Goal: Task Accomplishment & Management: Complete application form

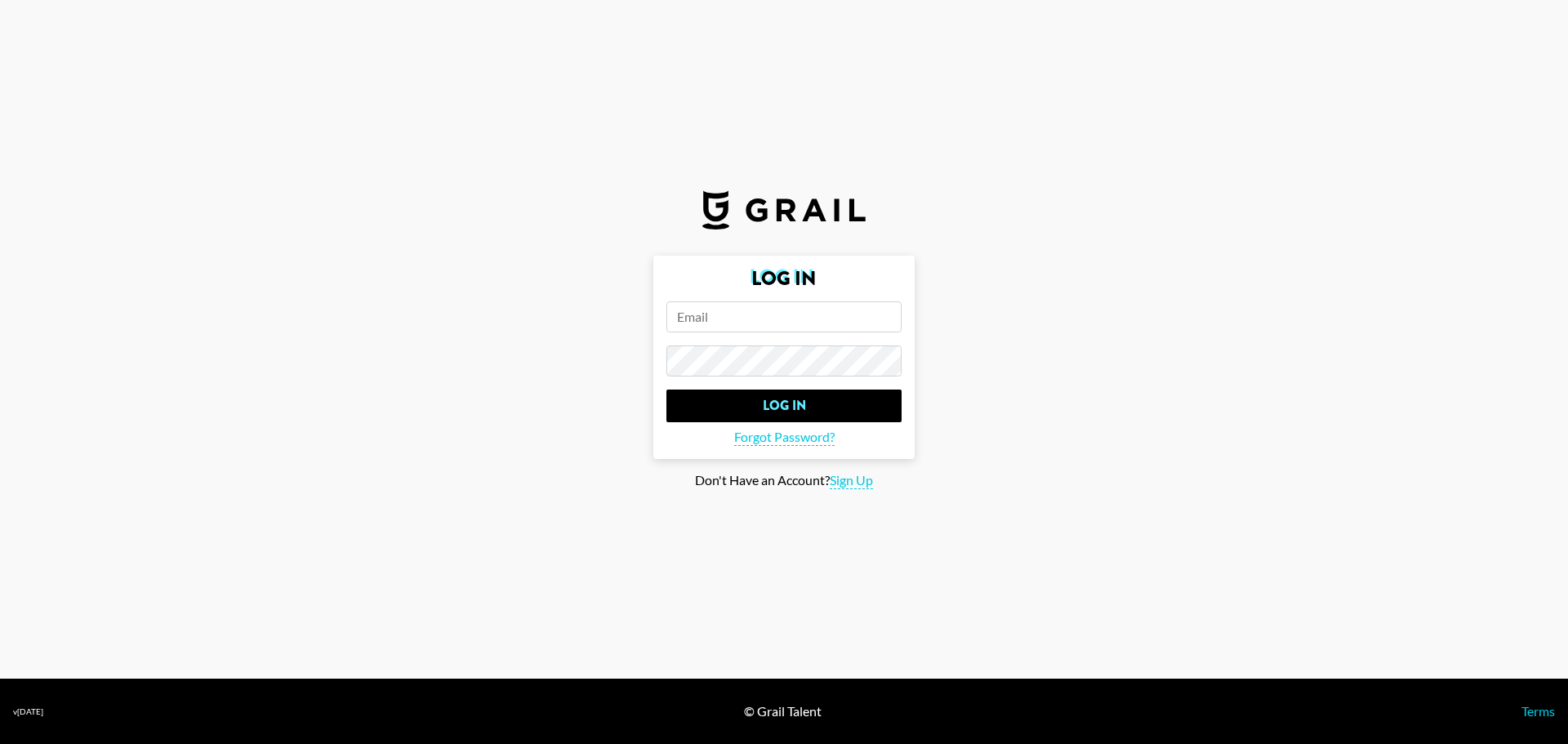
click at [789, 330] on input "email" at bounding box center [784, 317] width 235 height 31
click at [867, 479] on span "Sign Up" at bounding box center [851, 480] width 44 height 17
click at [833, 460] on span "Log In" at bounding box center [837, 457] width 34 height 17
click at [804, 327] on input "email" at bounding box center [784, 317] width 235 height 31
click at [849, 481] on span "Sign Up" at bounding box center [851, 480] width 44 height 17
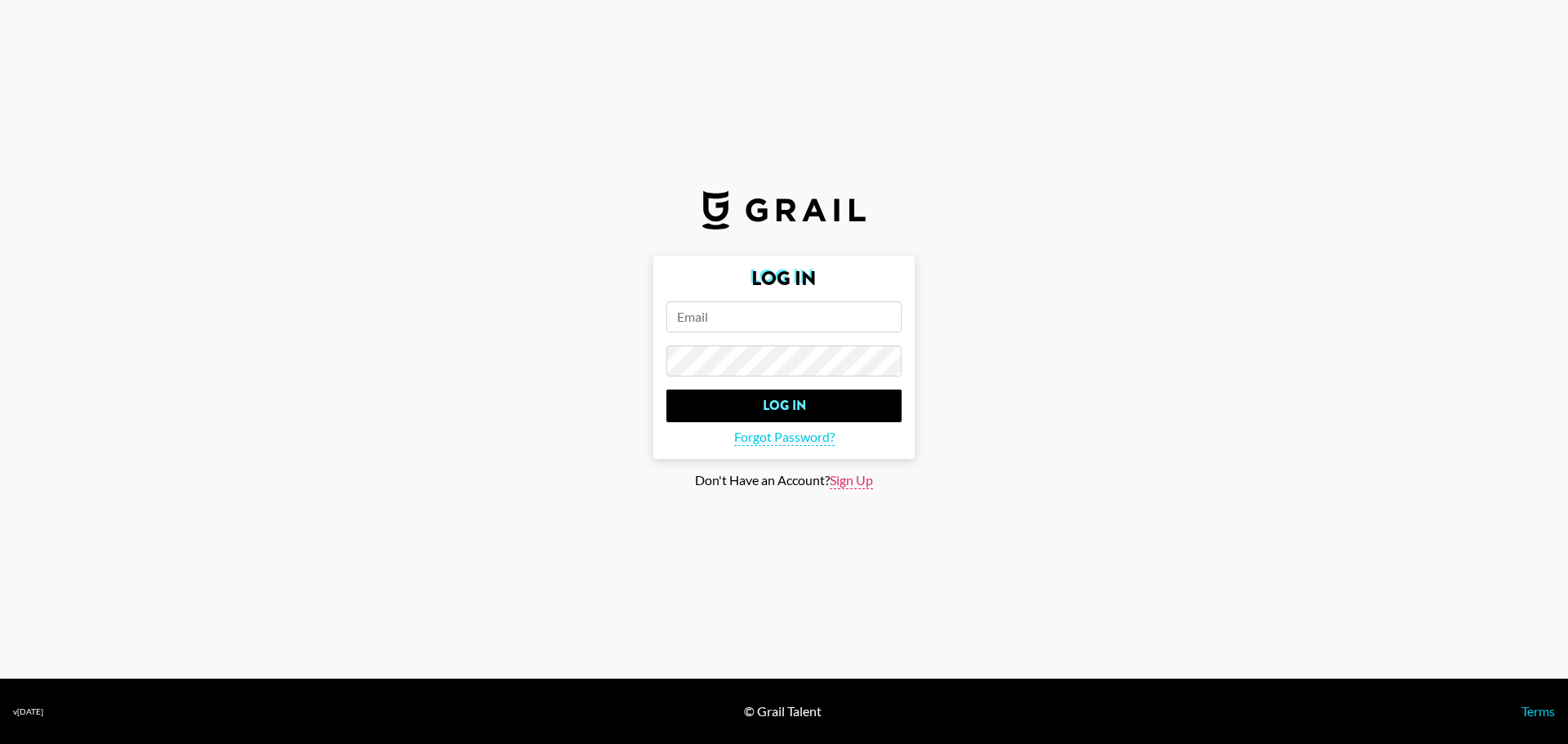
type input "Sign Up"
click at [805, 326] on input "email" at bounding box center [784, 317] width 235 height 31
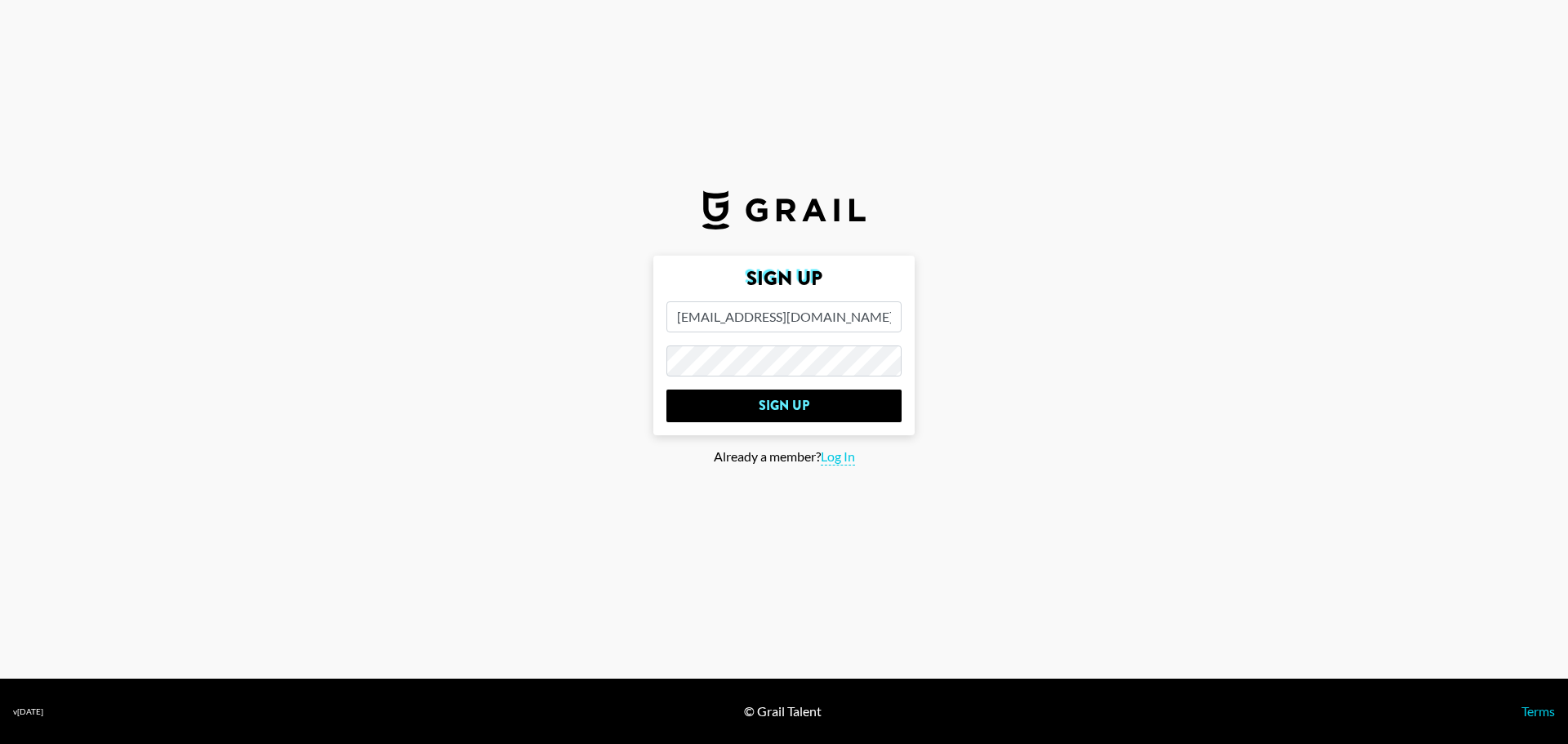
type input "[EMAIL_ADDRESS][DOMAIN_NAME]"
click at [666, 389] on input "Sign Up" at bounding box center [784, 406] width 235 height 33
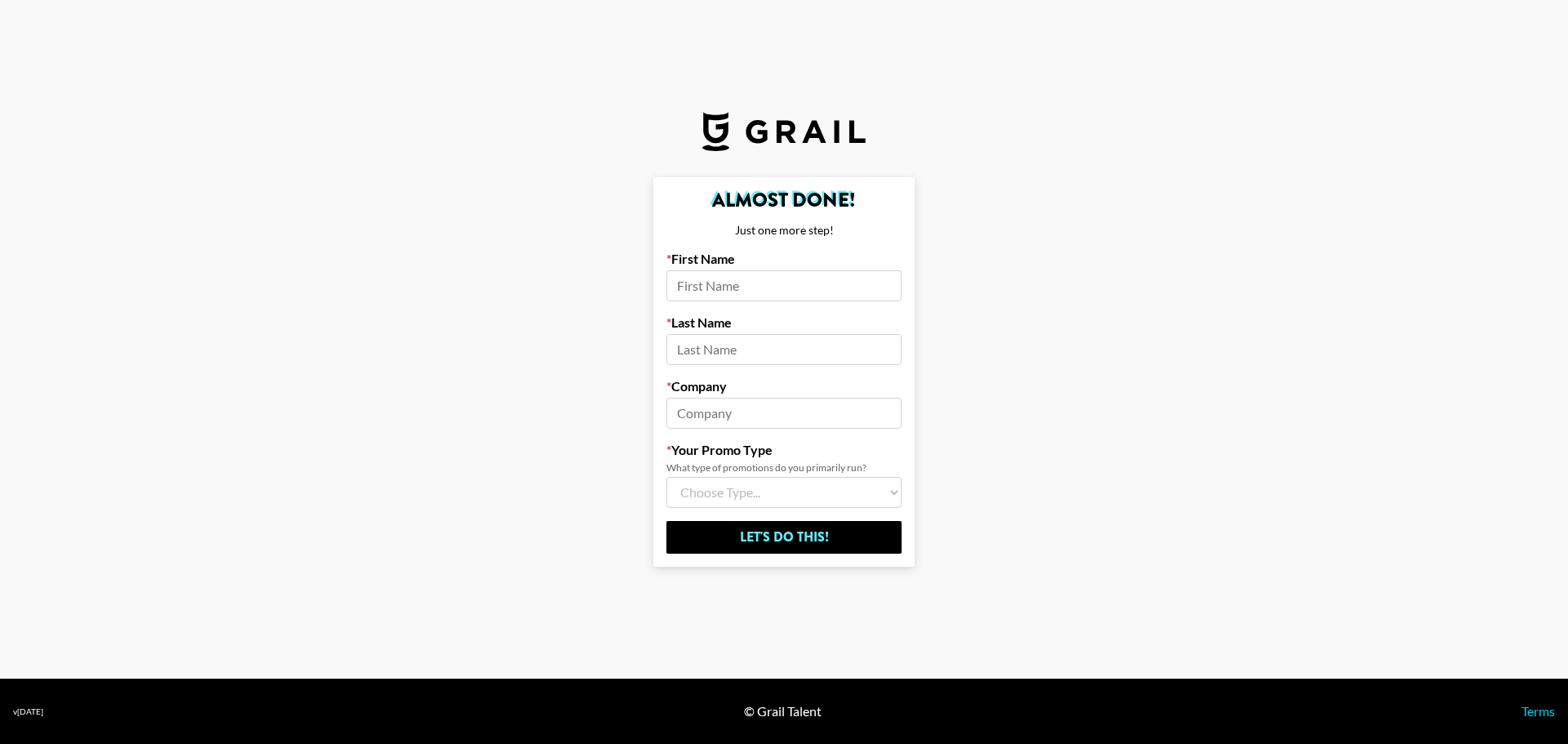
click at [860, 273] on input at bounding box center [784, 286] width 235 height 31
click at [771, 290] on input "[PERSON_NAME]" at bounding box center [784, 286] width 235 height 31
type input "[PERSON_NAME]"
type input "im"
type input "yumu"
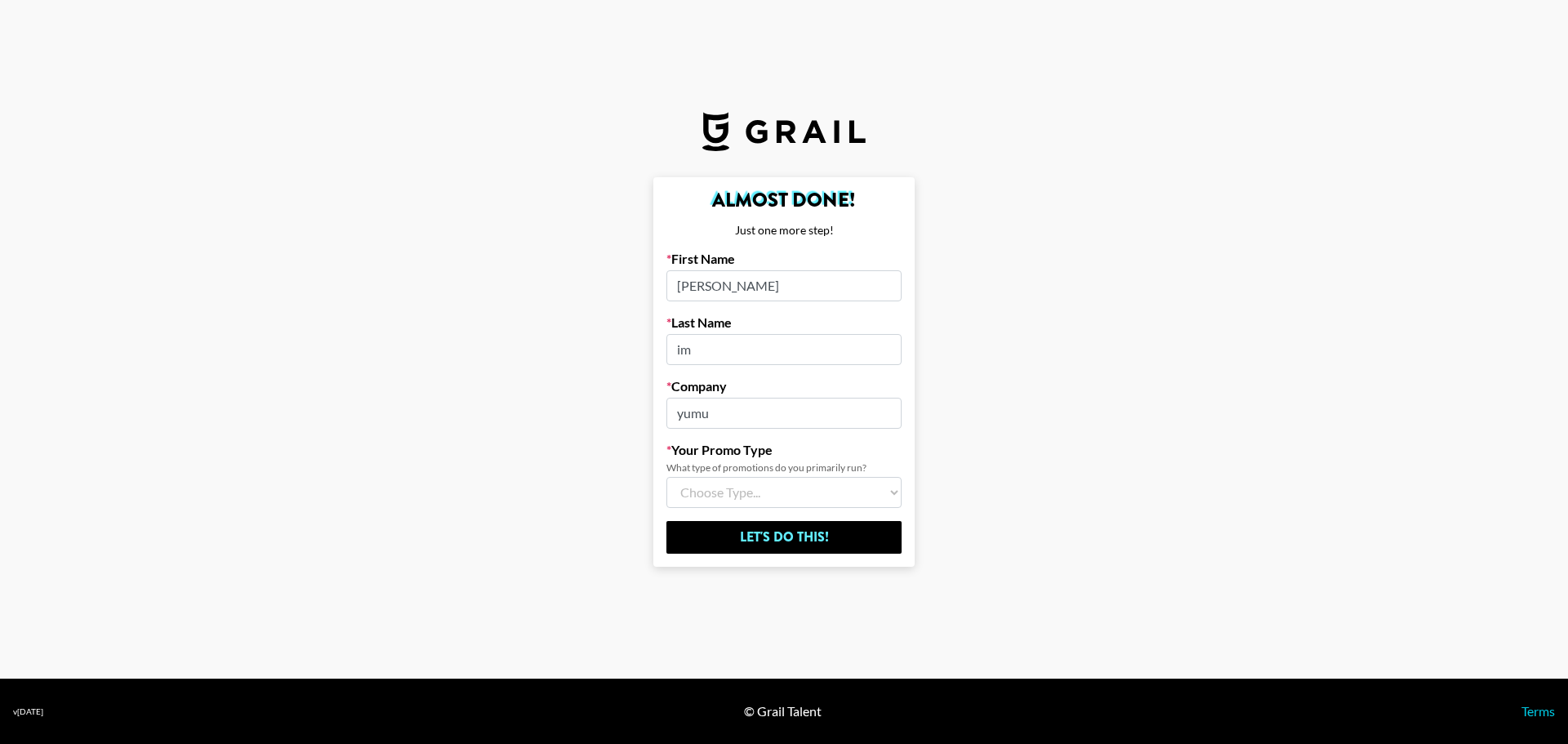
click at [760, 503] on select "Choose Type... Song Promos Brand Promos Both (I work at an Agency)" at bounding box center [784, 492] width 235 height 31
select select "Brand"
click at [666, 477] on select "Choose Type... Song Promos Brand Promos Both (I work at an Agency)" at bounding box center [784, 492] width 235 height 31
click at [793, 533] on input "Let's Do This!" at bounding box center [784, 538] width 235 height 33
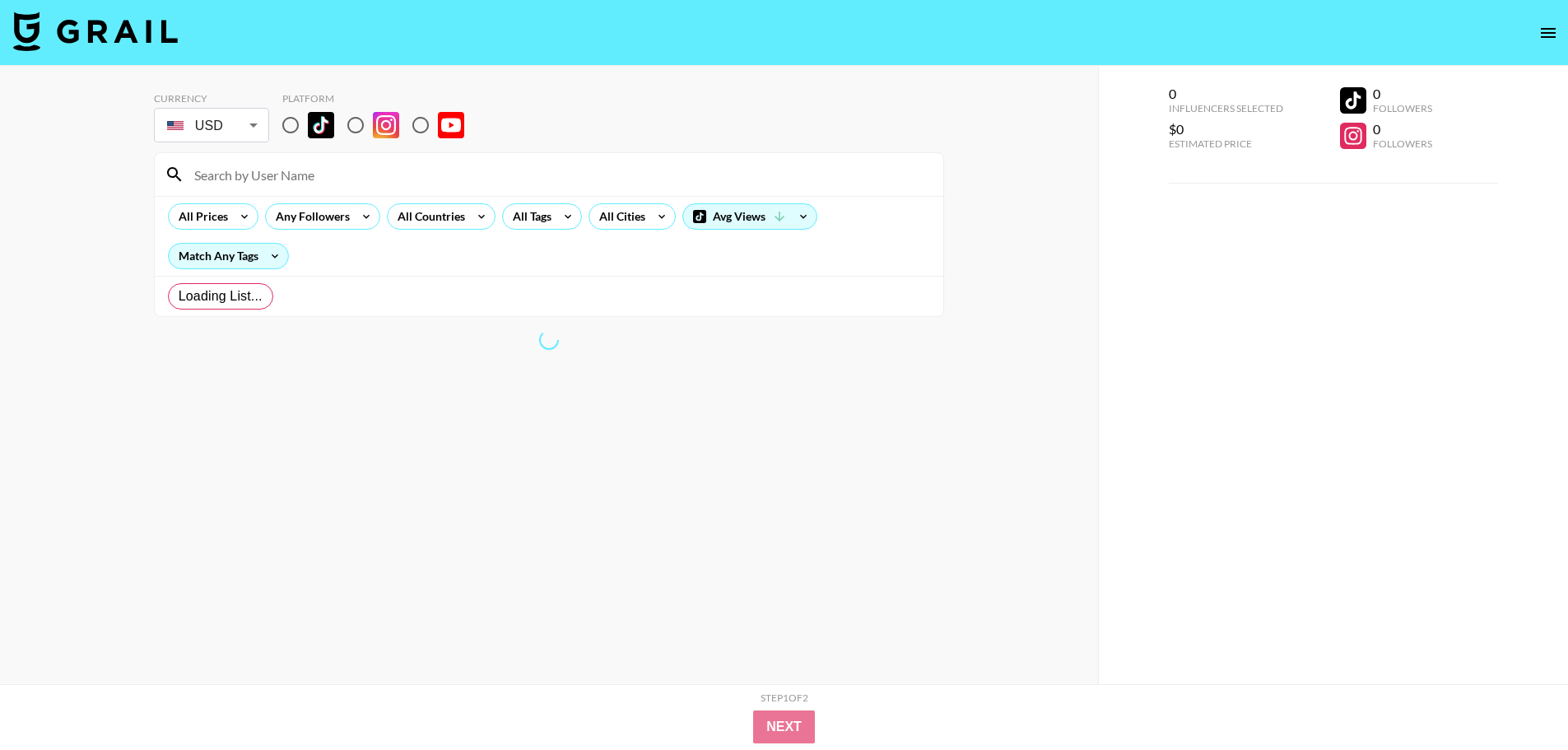
radio input "true"
